Goal: Task Accomplishment & Management: Manage account settings

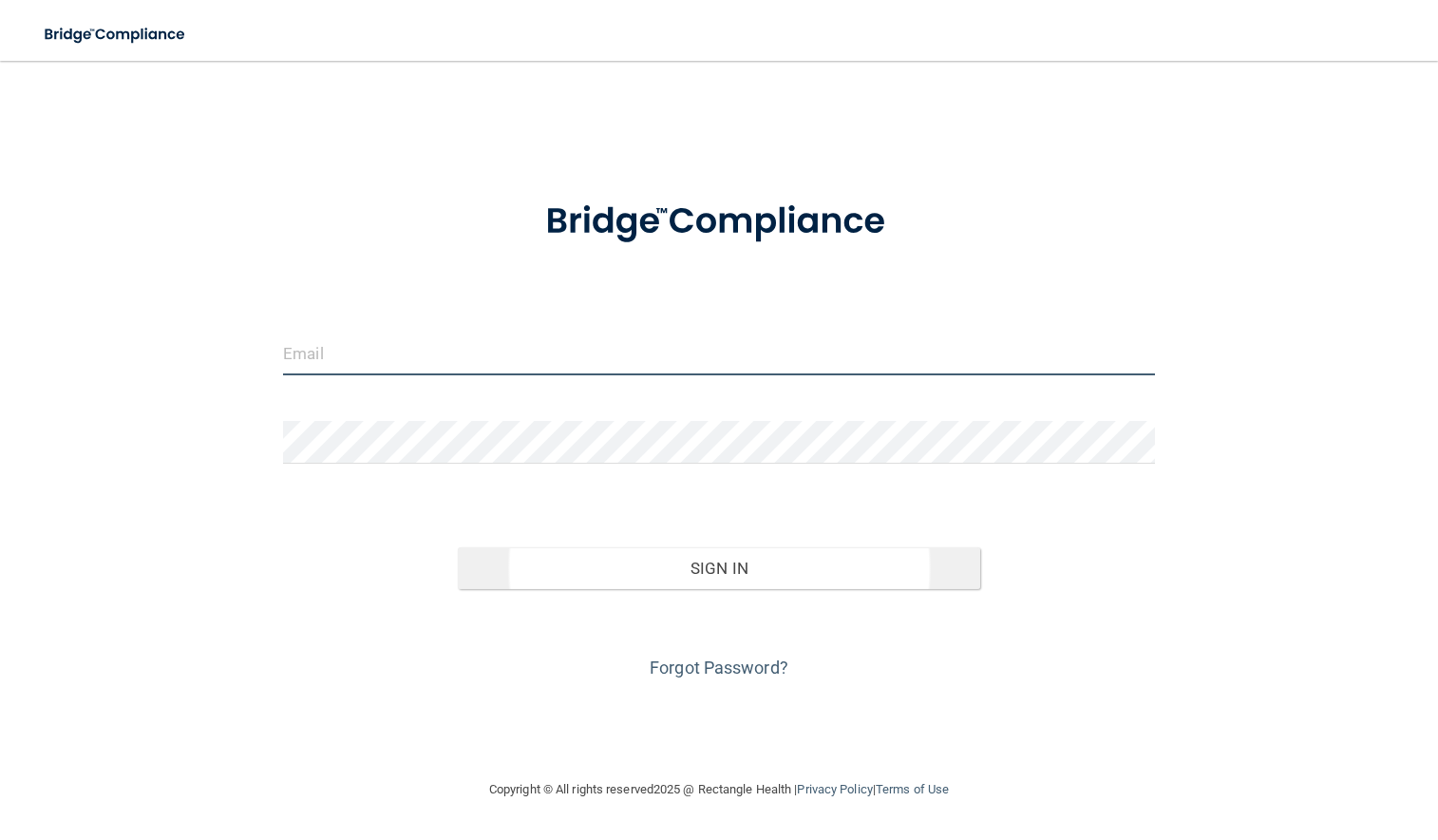
type input "[PERSON_NAME][EMAIL_ADDRESS][DOMAIN_NAME]"
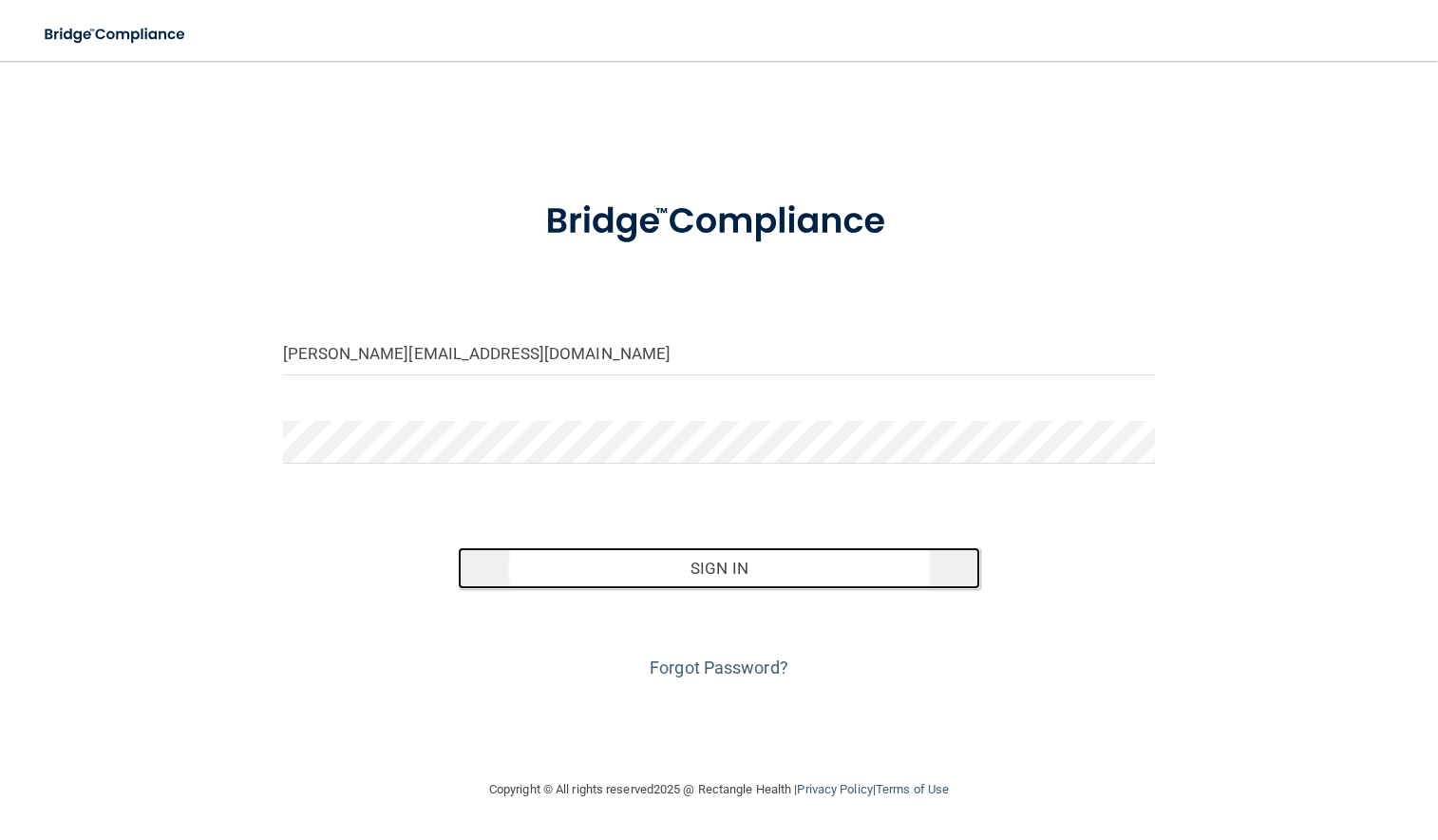
click at [635, 581] on button "Sign In" at bounding box center [719, 568] width 523 height 42
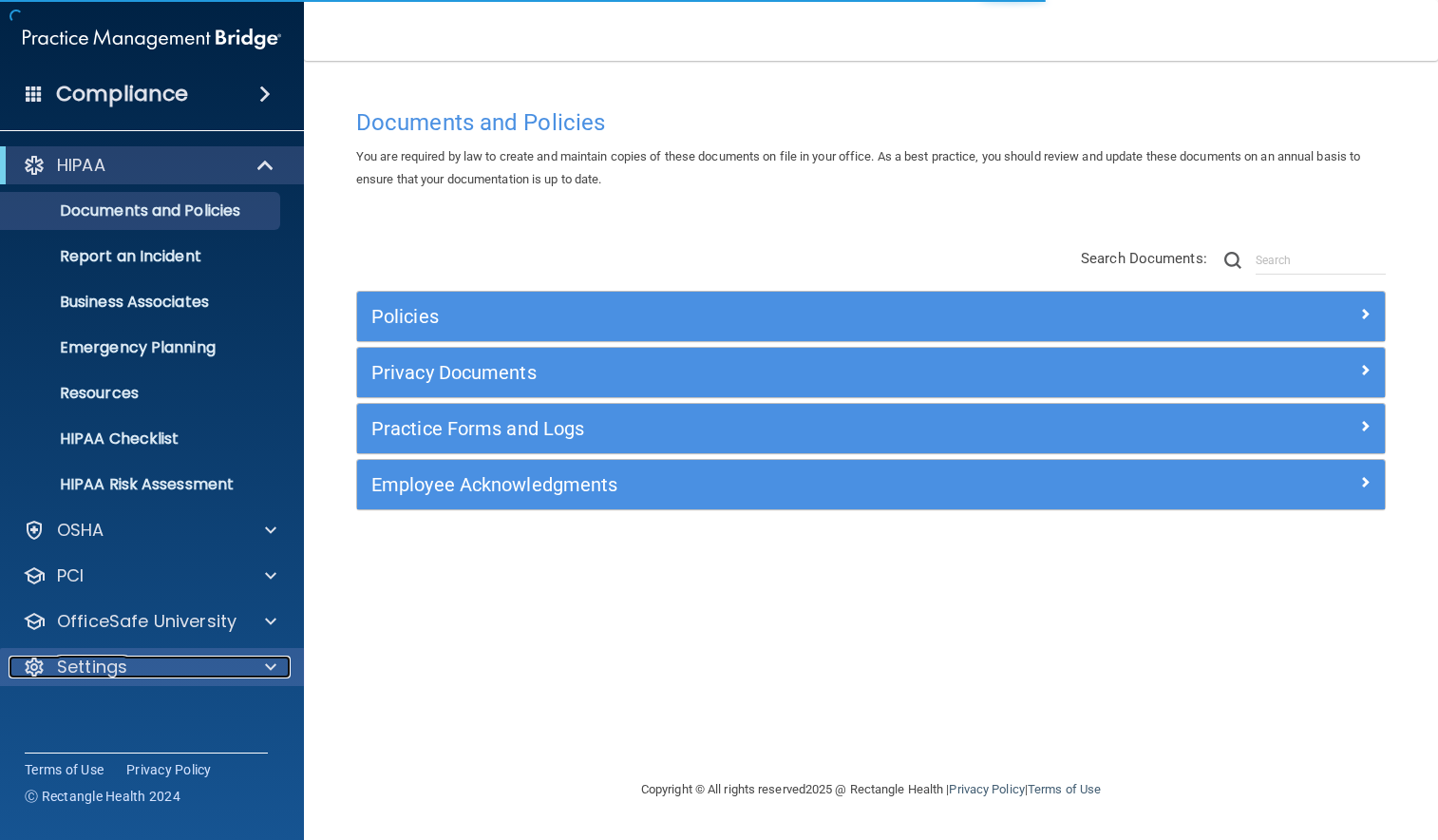
click at [146, 661] on div "Settings" at bounding box center [126, 667] width 235 height 23
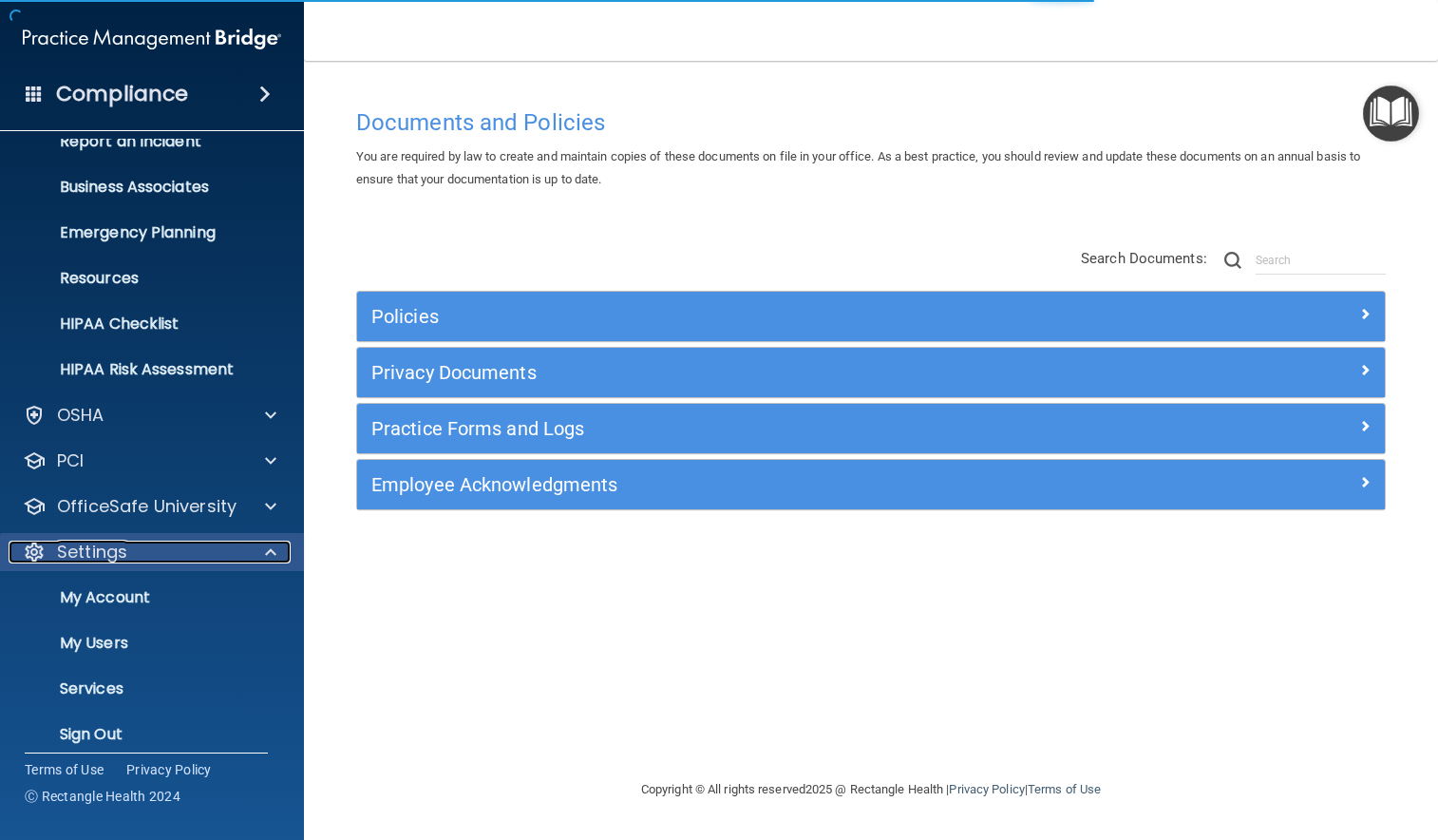
scroll to position [132, 0]
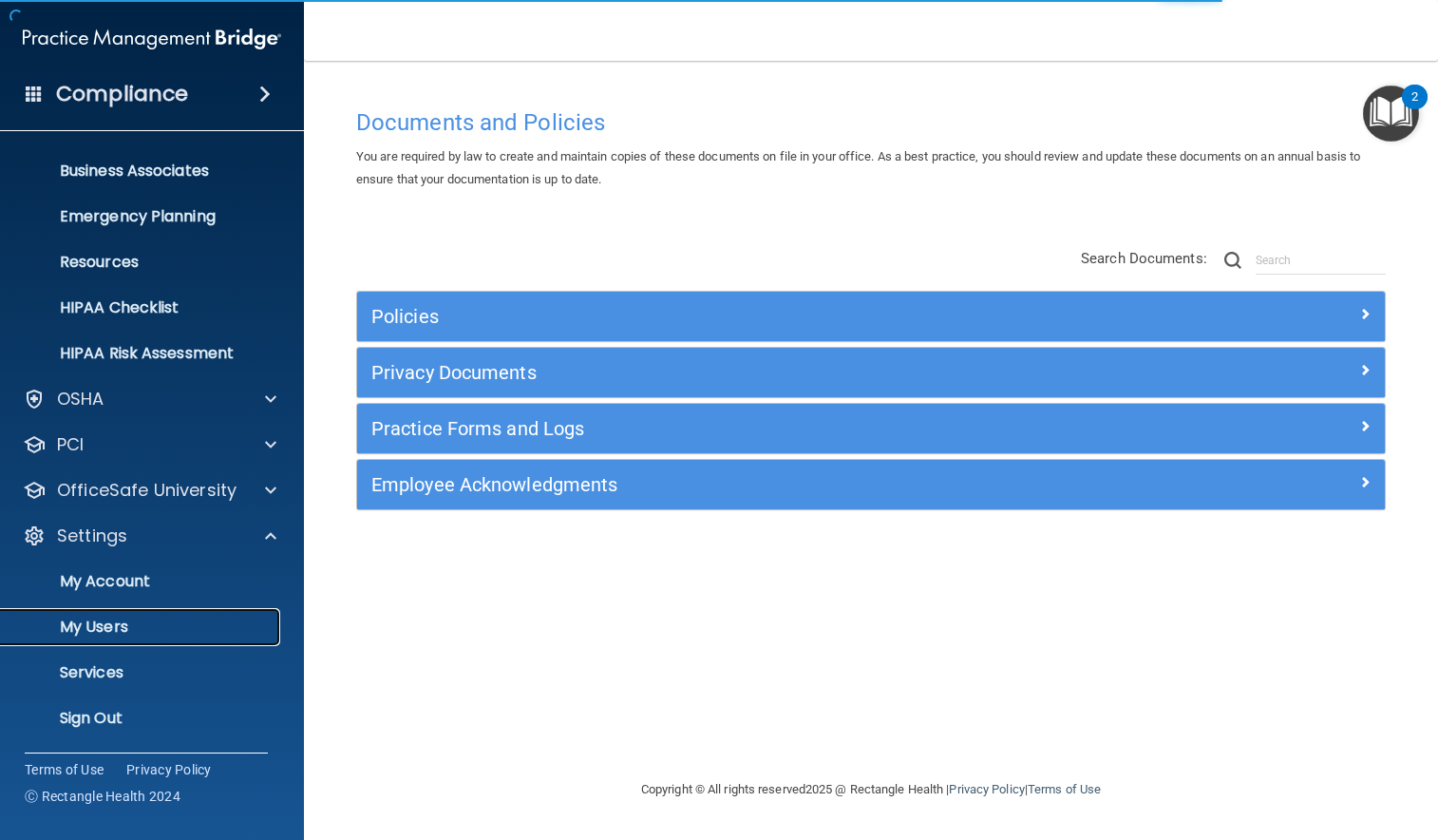
click at [145, 631] on p "My Users" at bounding box center [142, 627] width 259 height 19
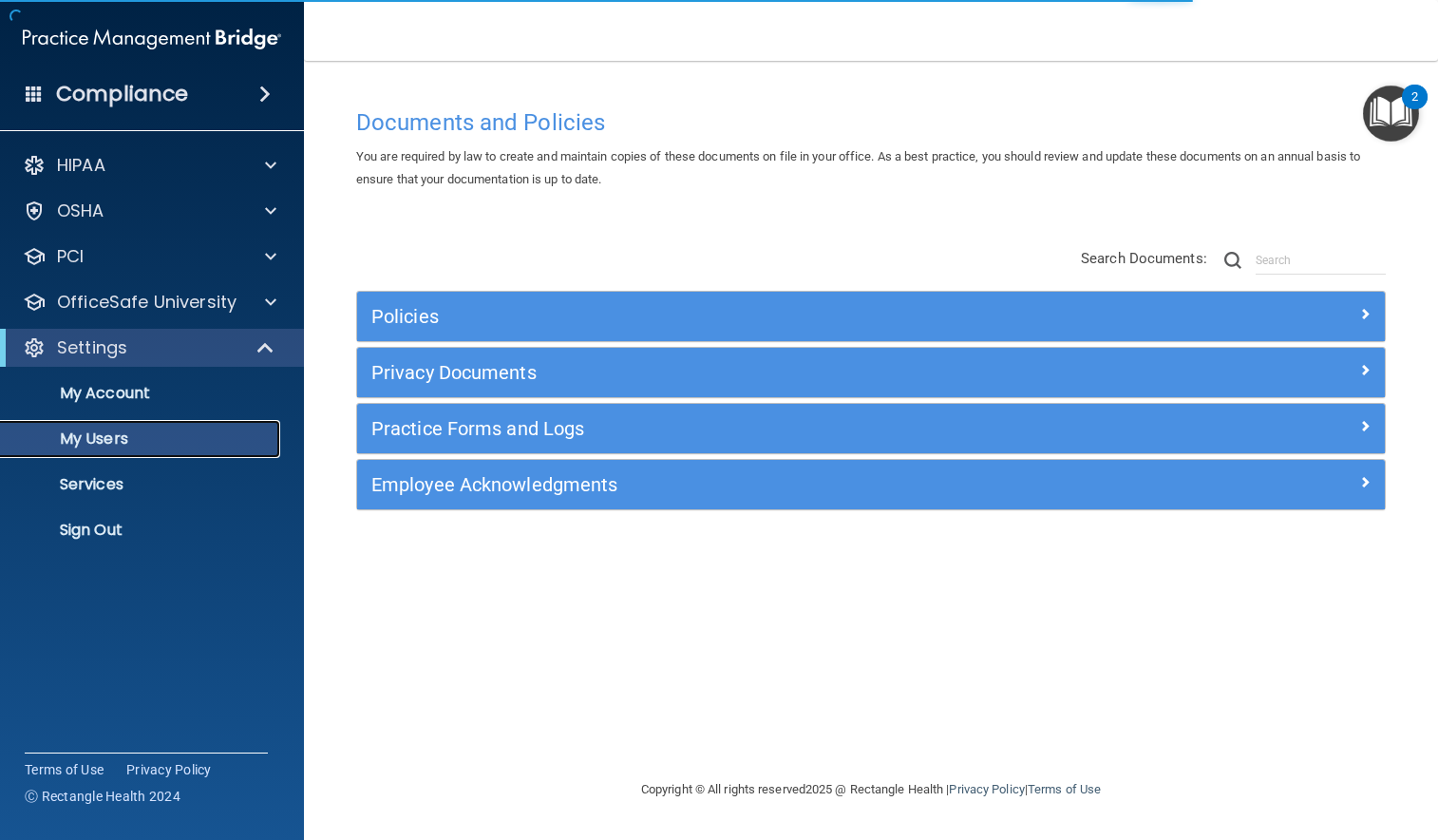
select select "20"
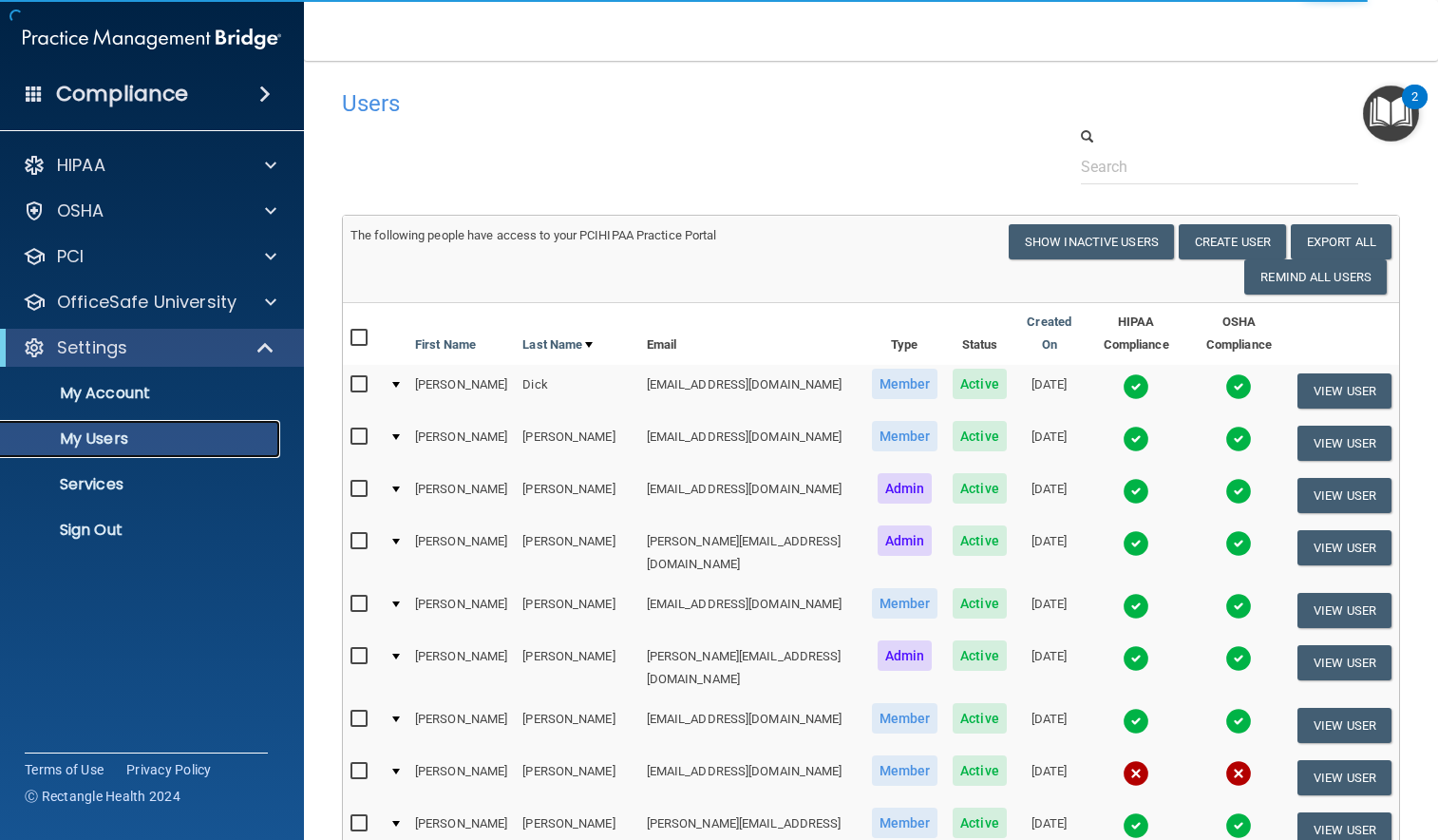
scroll to position [190, 0]
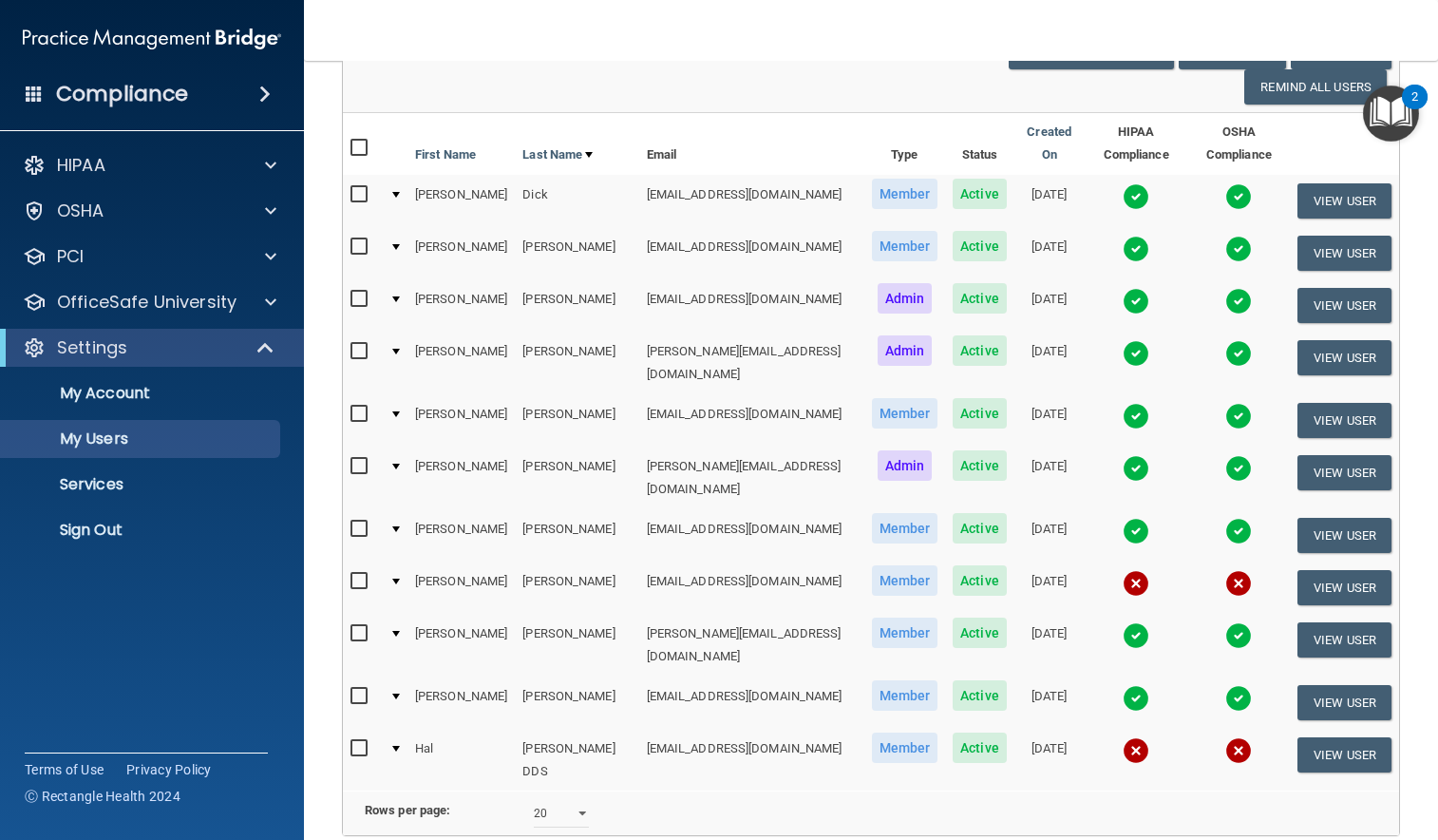
click at [393, 562] on td at bounding box center [395, 588] width 26 height 52
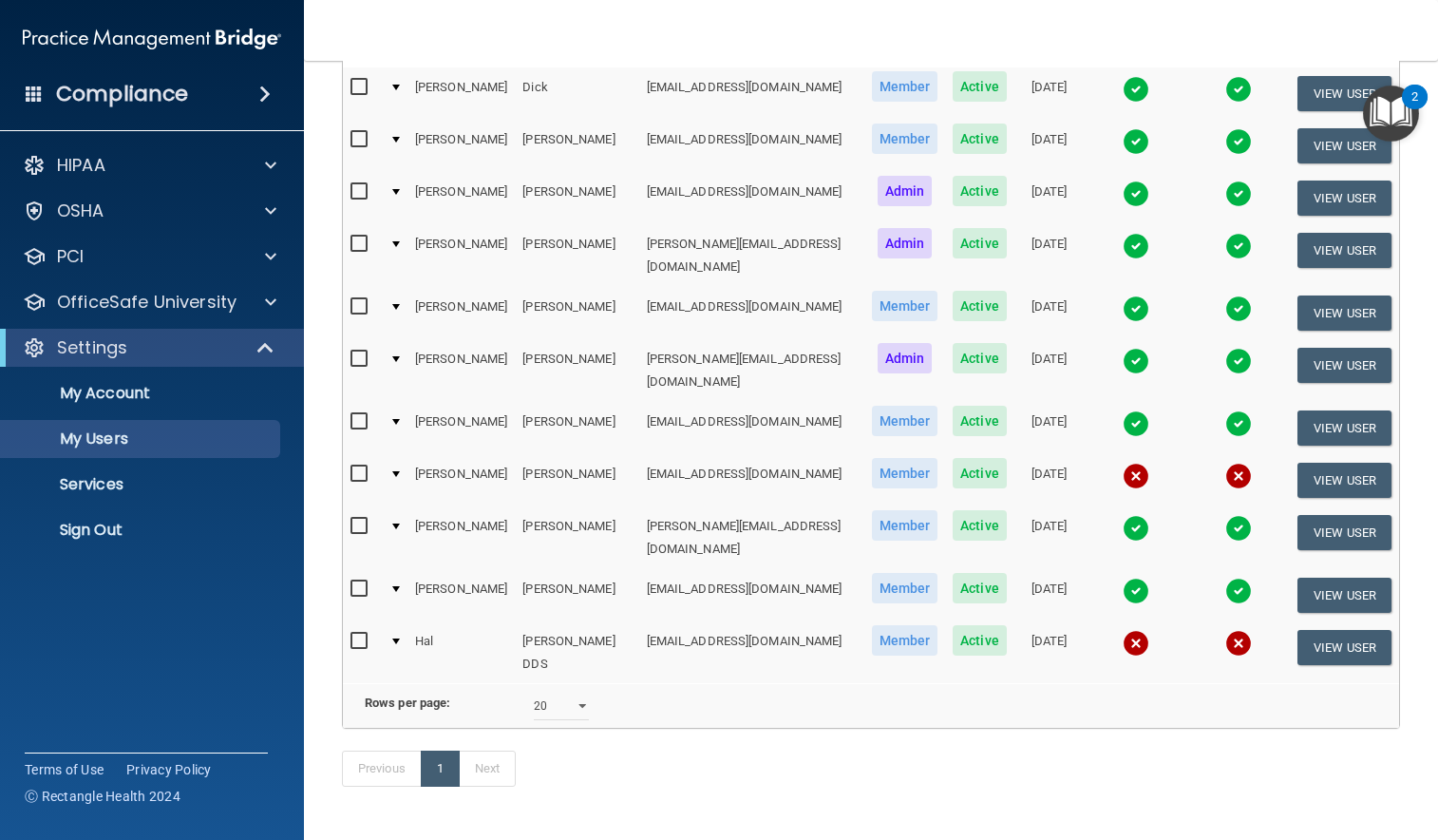
scroll to position [320, 0]
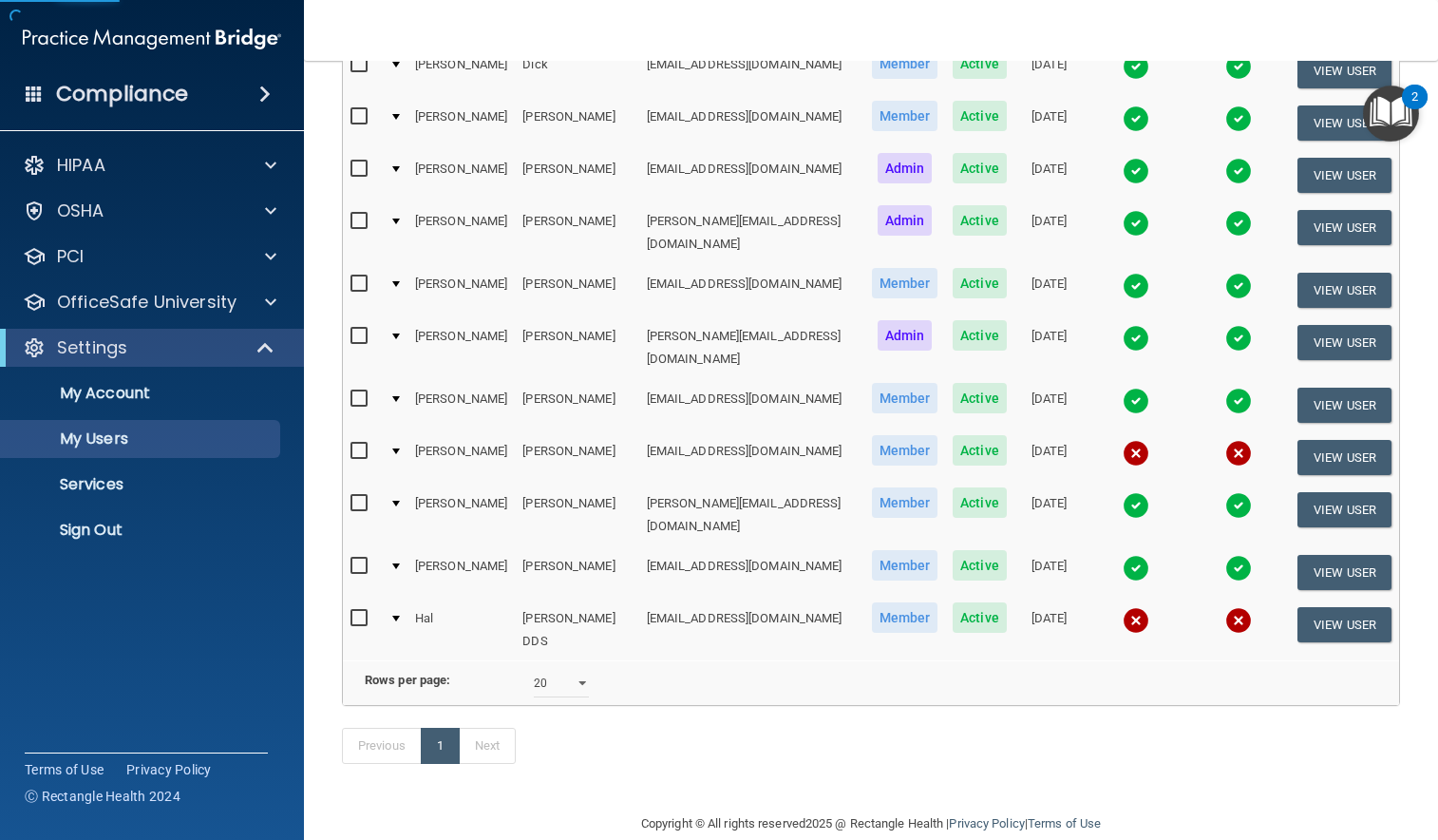
click at [397, 448] on div at bounding box center [396, 451] width 8 height 6
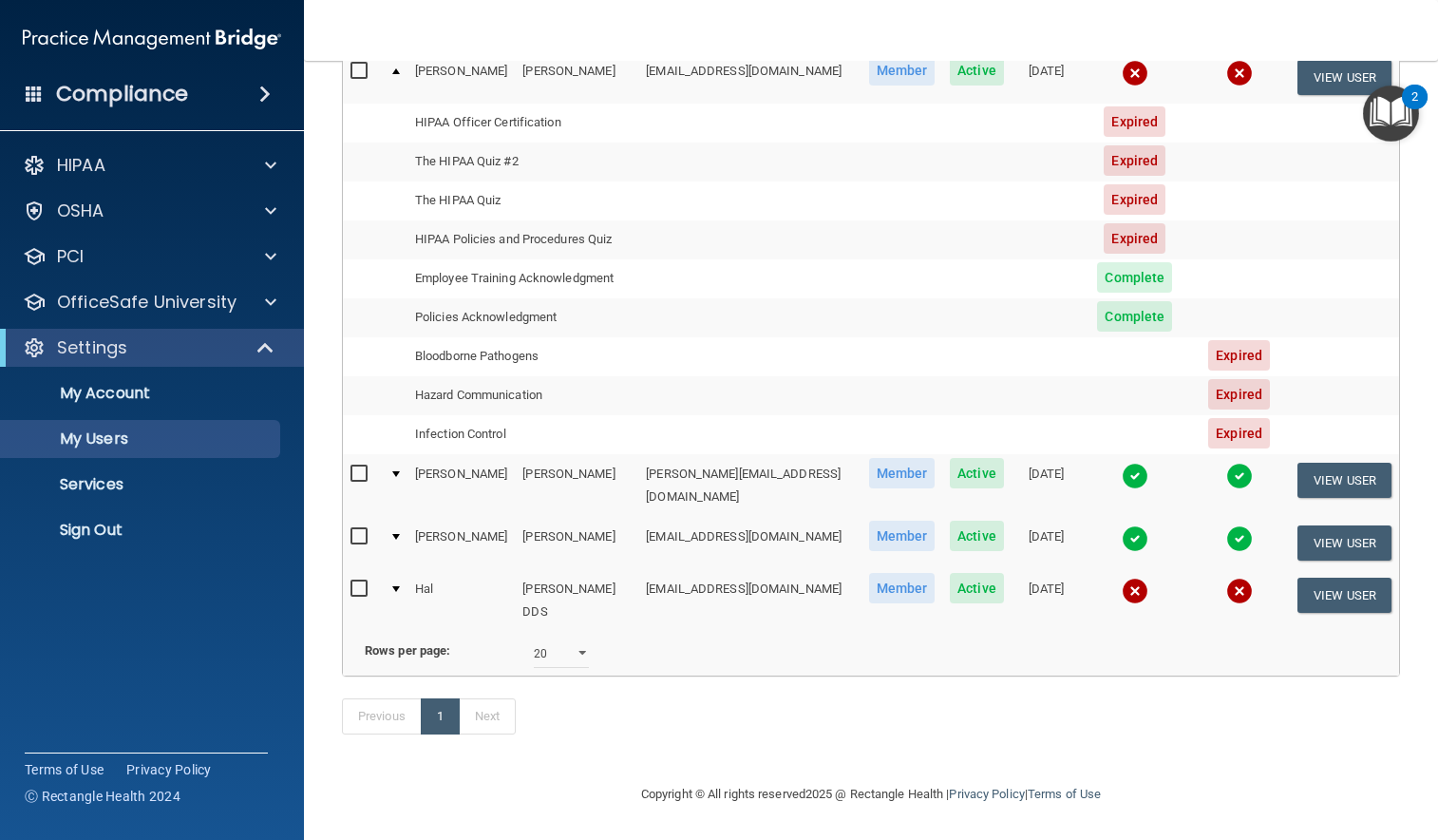
scroll to position [732, 0]
click at [391, 569] on td at bounding box center [395, 600] width 26 height 61
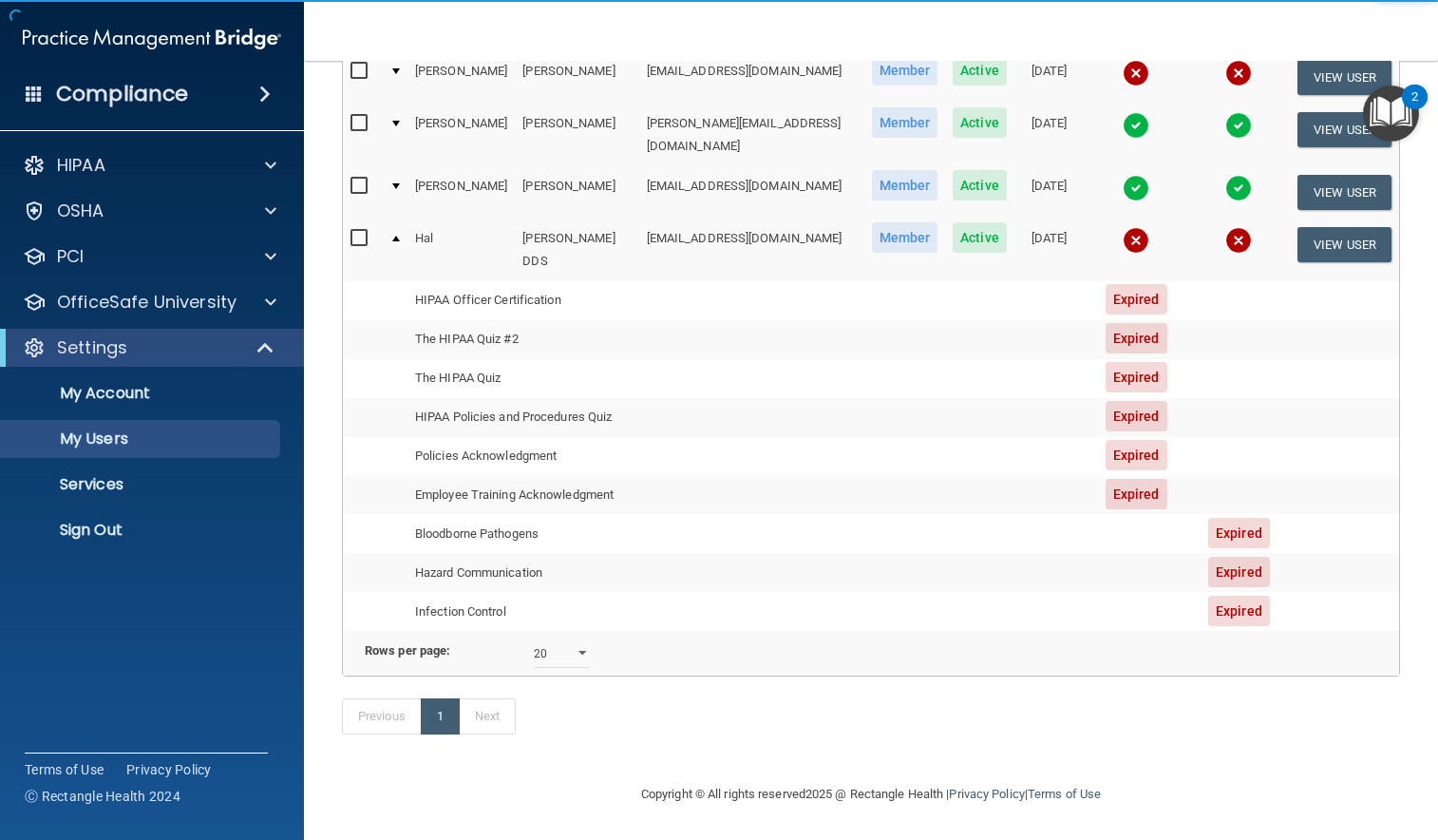
click at [395, 591] on td at bounding box center [395, 611] width 26 height 38
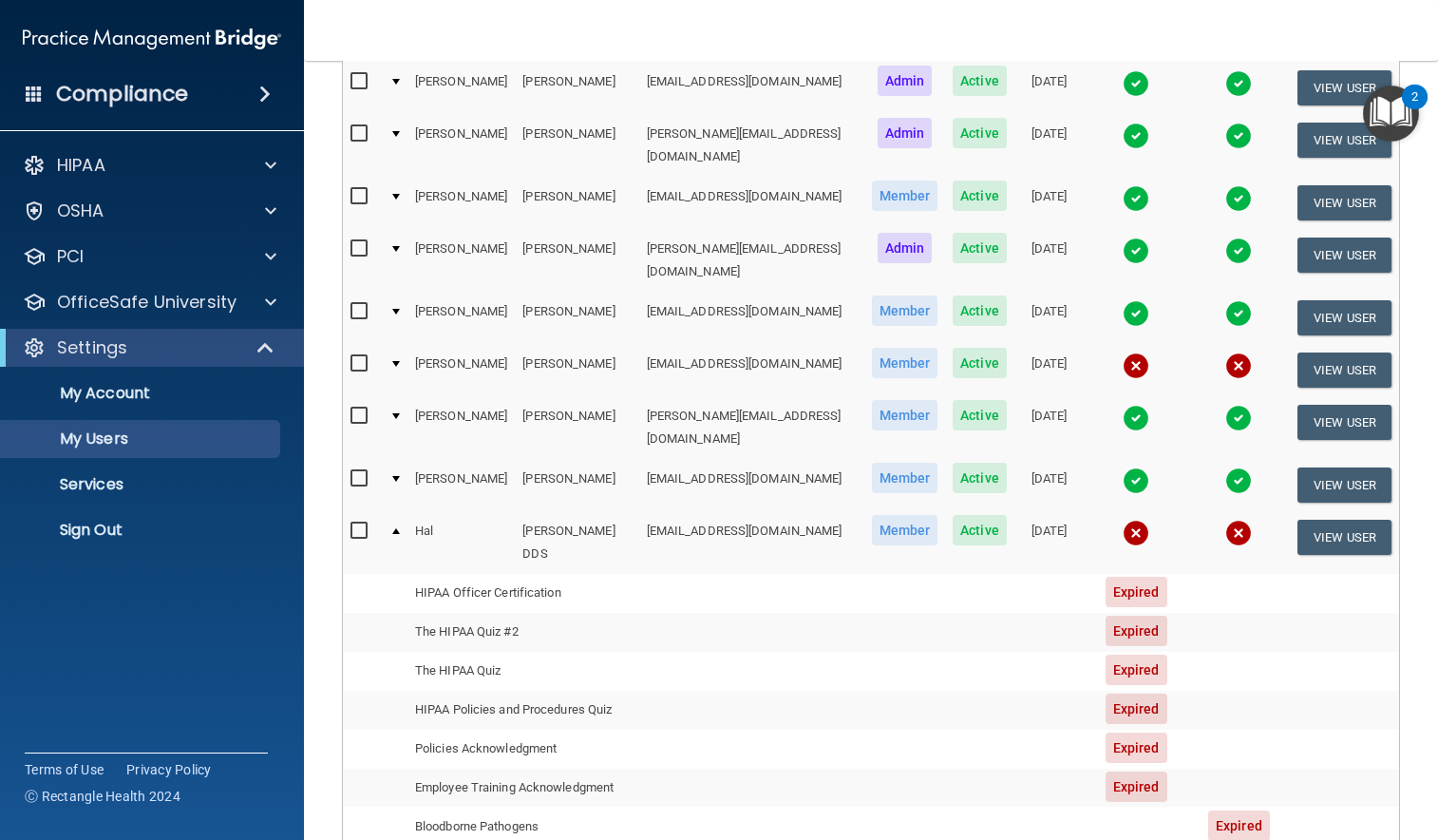
scroll to position [352, 0]
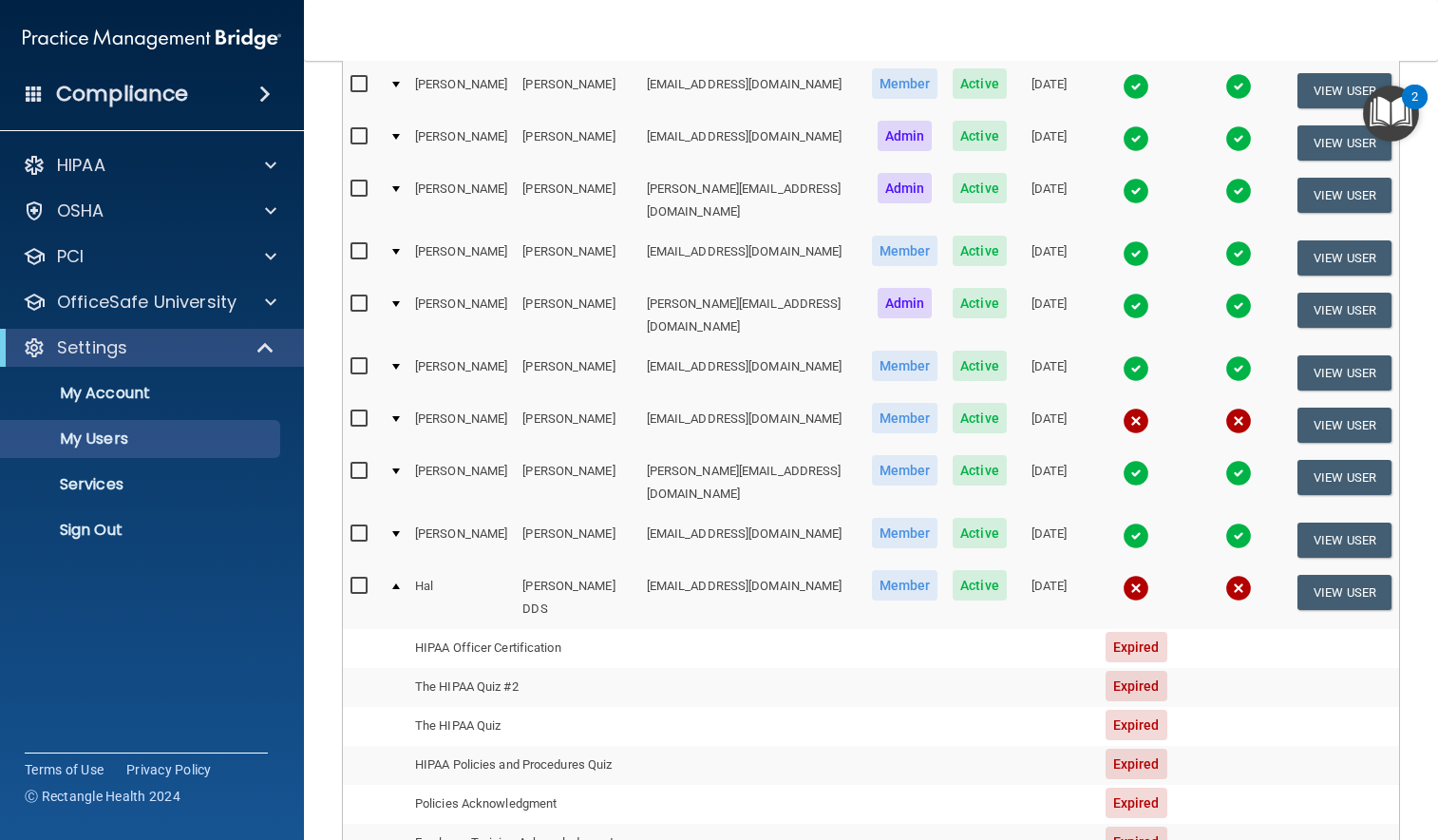
click at [1300, 566] on td "View User" at bounding box center [1344, 597] width 109 height 61
click at [1308, 575] on button "View User" at bounding box center [1344, 592] width 94 height 36
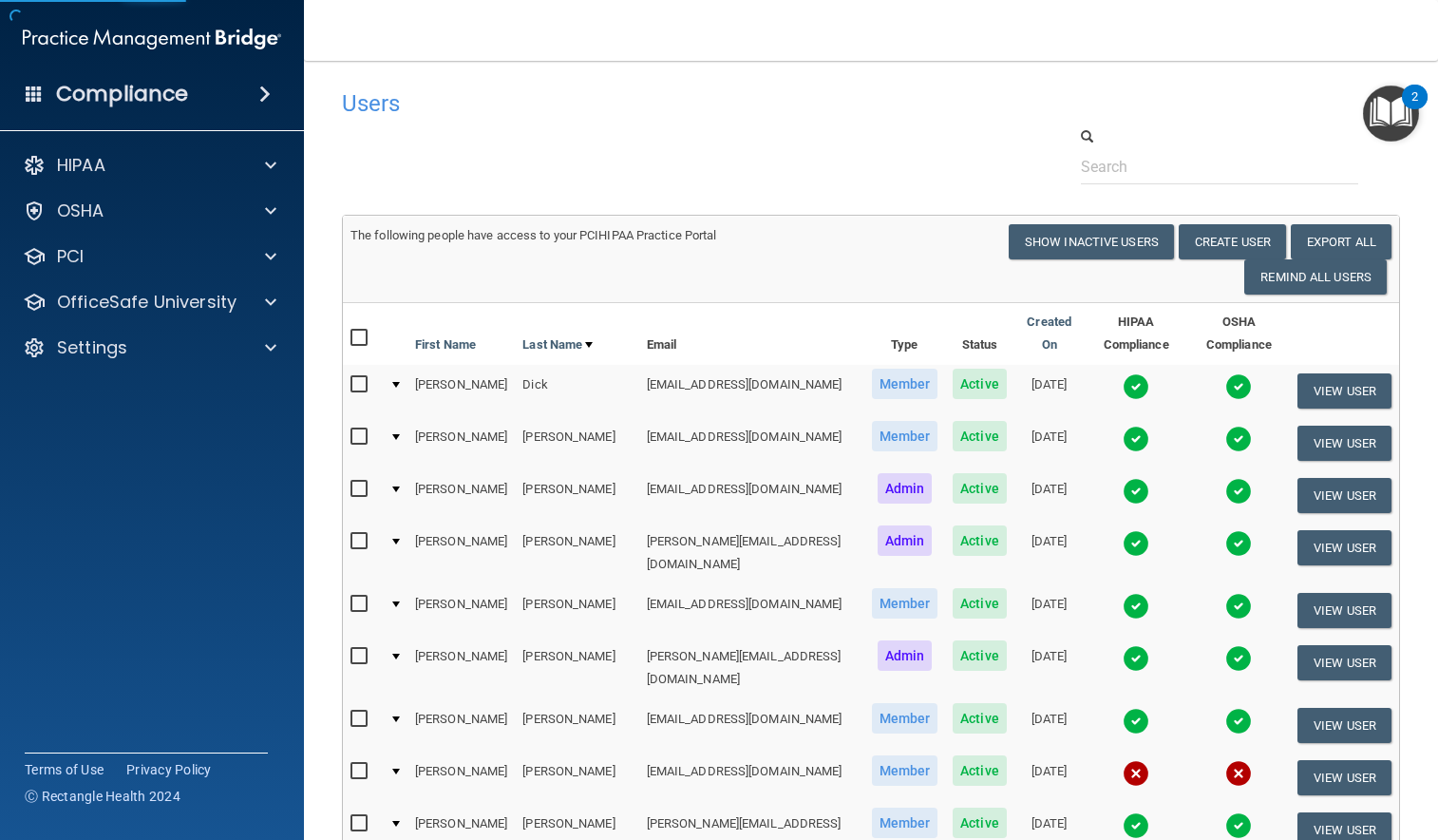
select select "practice_member"
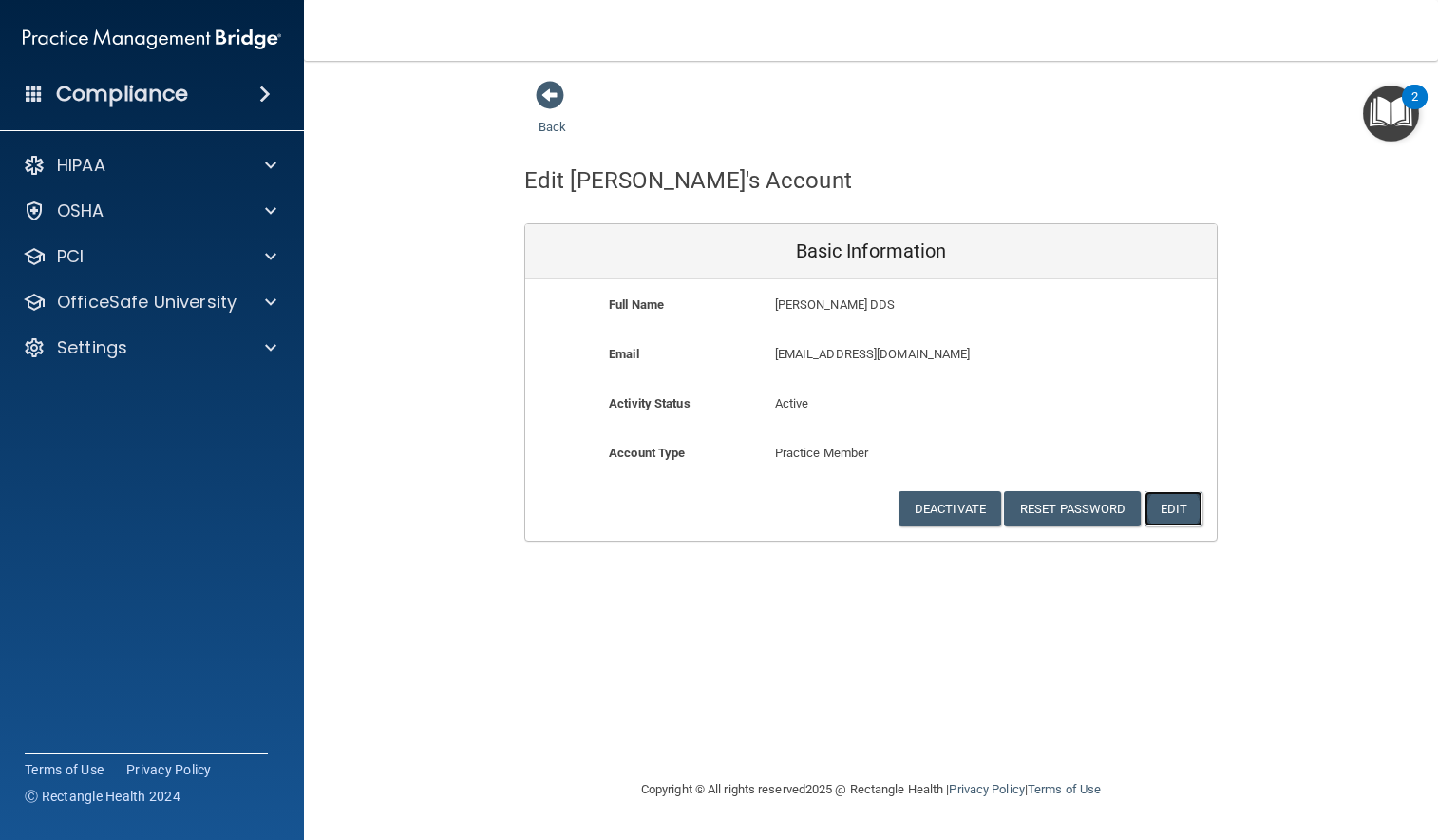
click at [1164, 514] on button "Edit" at bounding box center [1173, 508] width 58 height 36
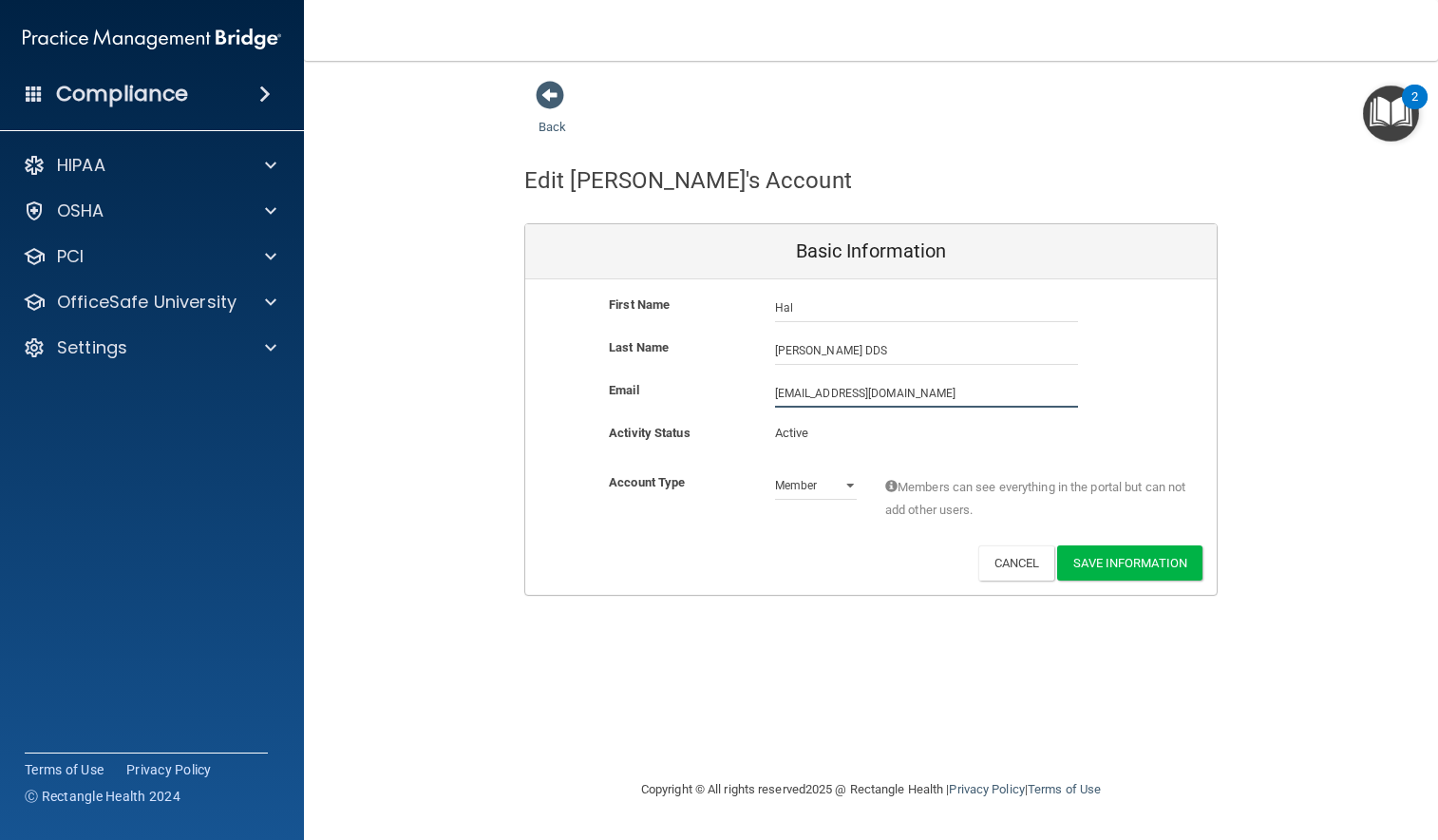
click at [821, 394] on input "[EMAIL_ADDRESS][DOMAIN_NAME]" at bounding box center [926, 394] width 303 height 29
click at [1008, 573] on button "Cancel" at bounding box center [1017, 563] width 77 height 36
